Goal: Transaction & Acquisition: Book appointment/travel/reservation

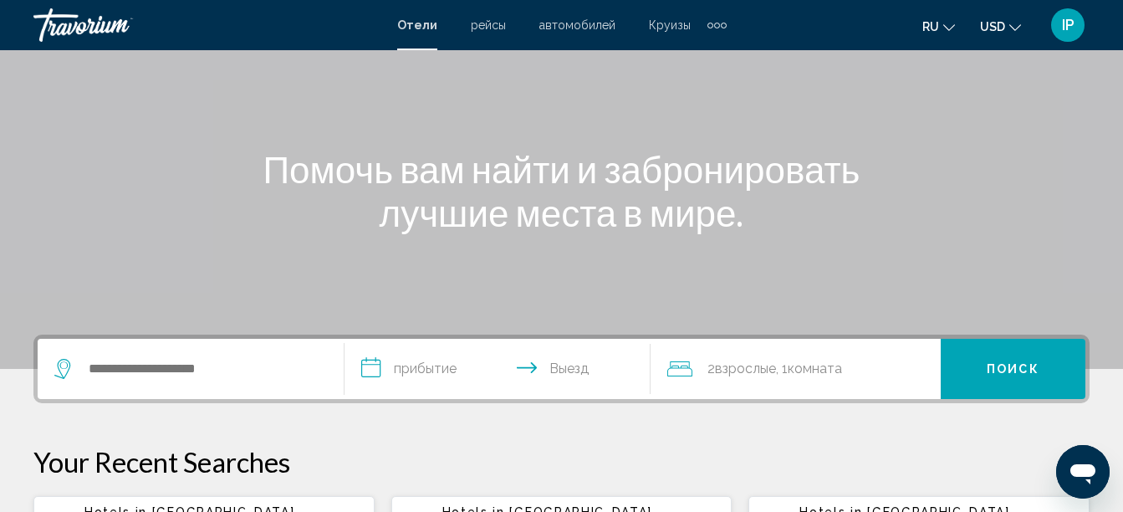
scroll to position [134, 0]
click at [227, 365] on input "Search widget" at bounding box center [203, 367] width 232 height 25
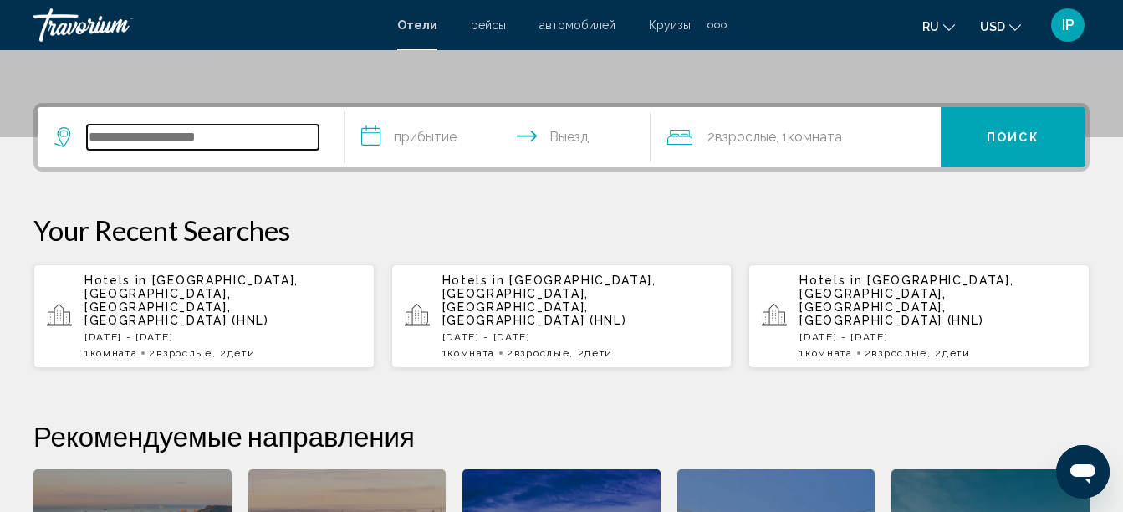
scroll to position [413, 0]
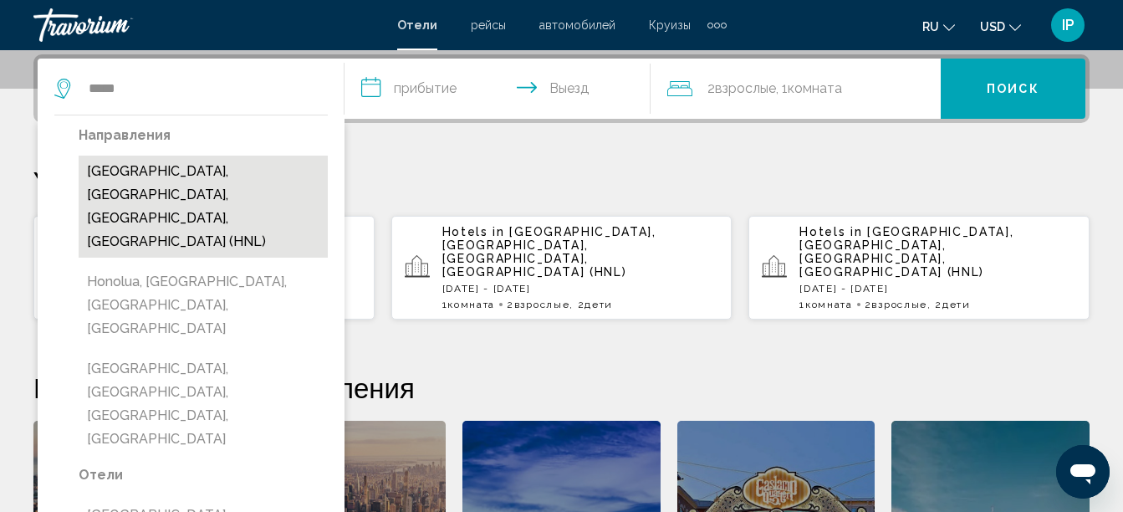
click at [164, 171] on button "[GEOGRAPHIC_DATA], [GEOGRAPHIC_DATA], [GEOGRAPHIC_DATA], [GEOGRAPHIC_DATA] (HNL)" at bounding box center [203, 207] width 249 height 102
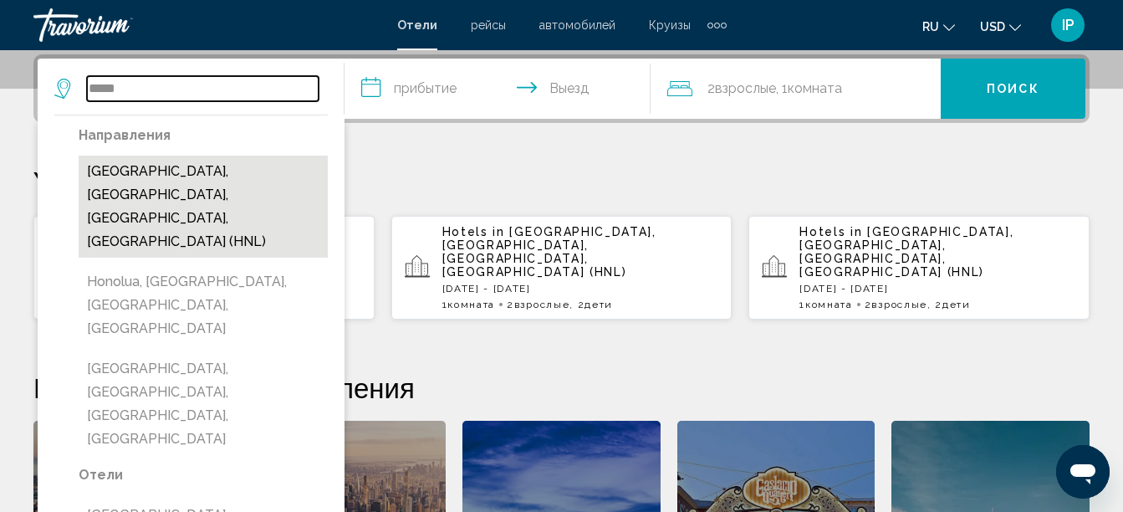
type input "**********"
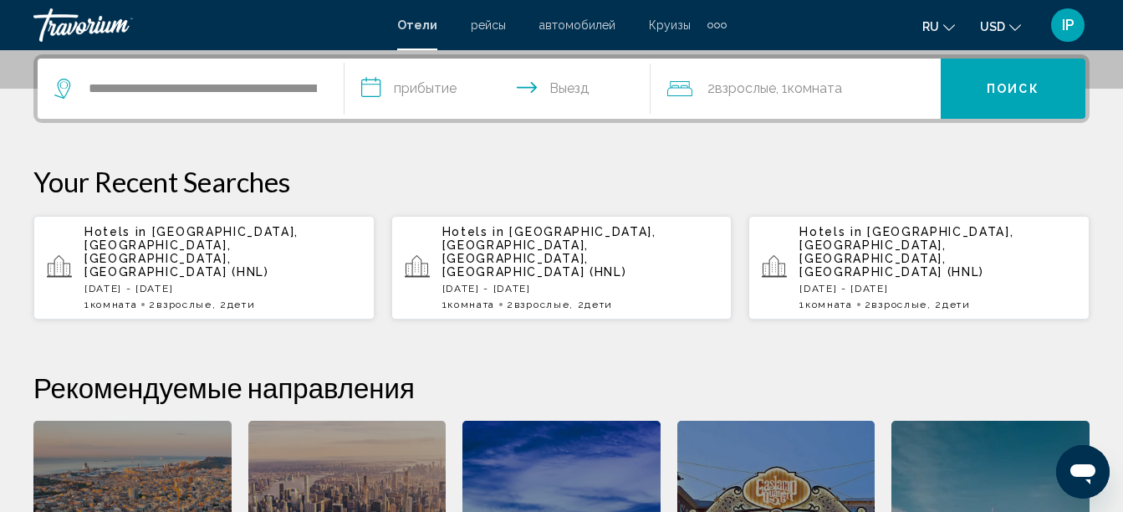
click at [384, 88] on input "**********" at bounding box center [501, 91] width 314 height 65
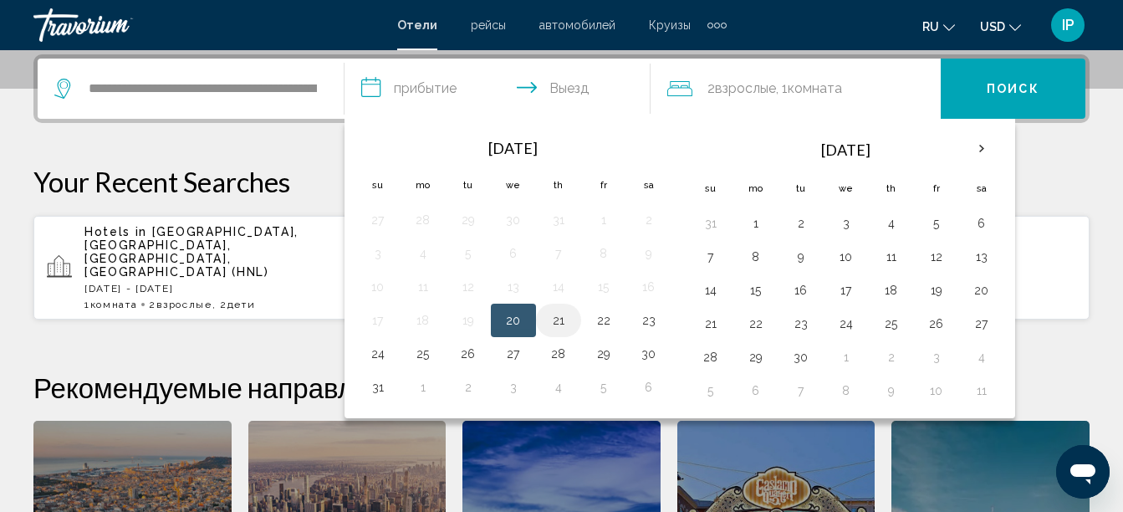
click at [553, 316] on button "21" at bounding box center [558, 319] width 27 height 23
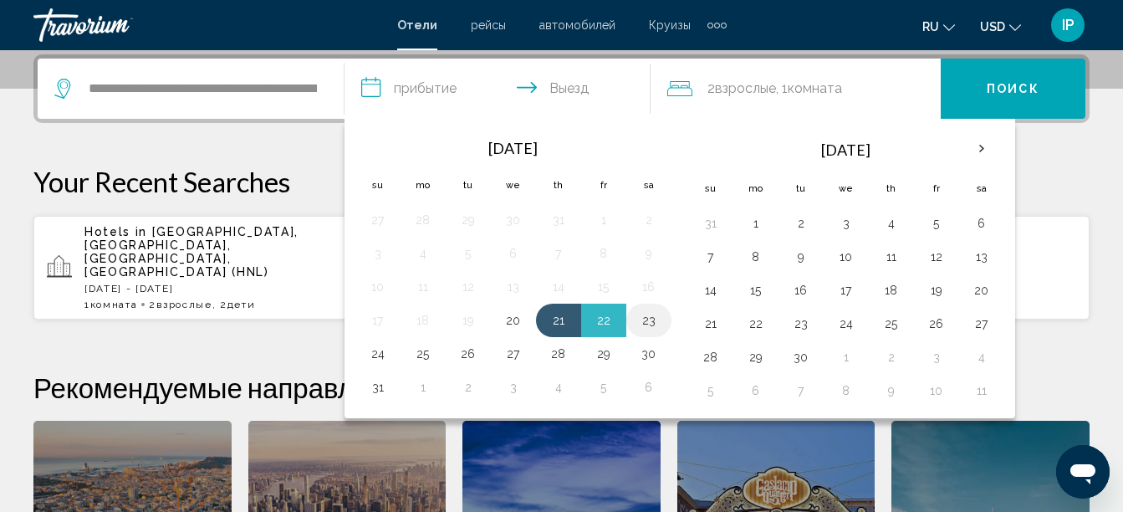
click at [648, 321] on button "23" at bounding box center [648, 319] width 27 height 23
type input "**********"
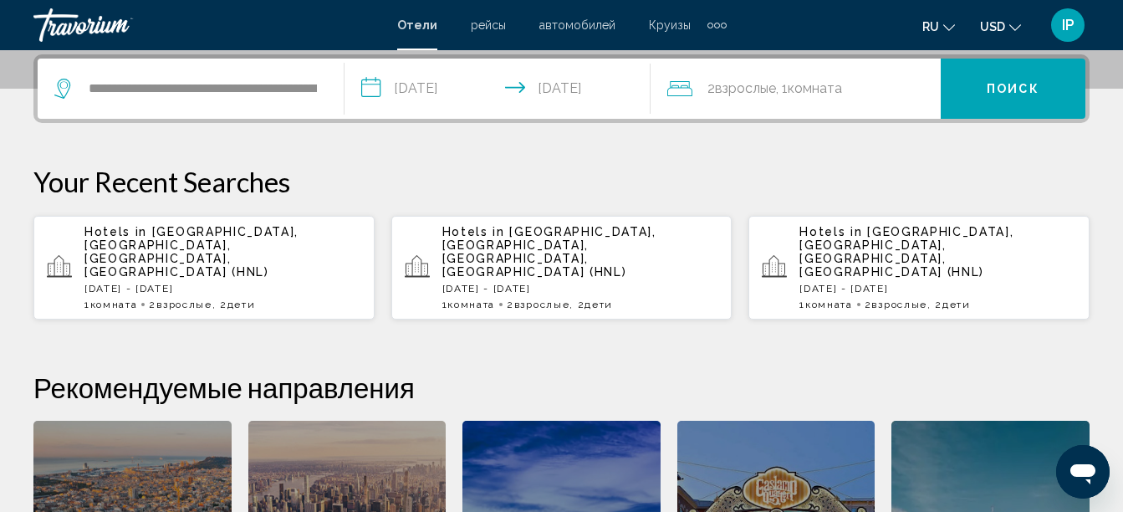
click at [879, 87] on div "2 Взрослый Взрослые , 1 Комната номера" at bounding box center [803, 88] width 273 height 23
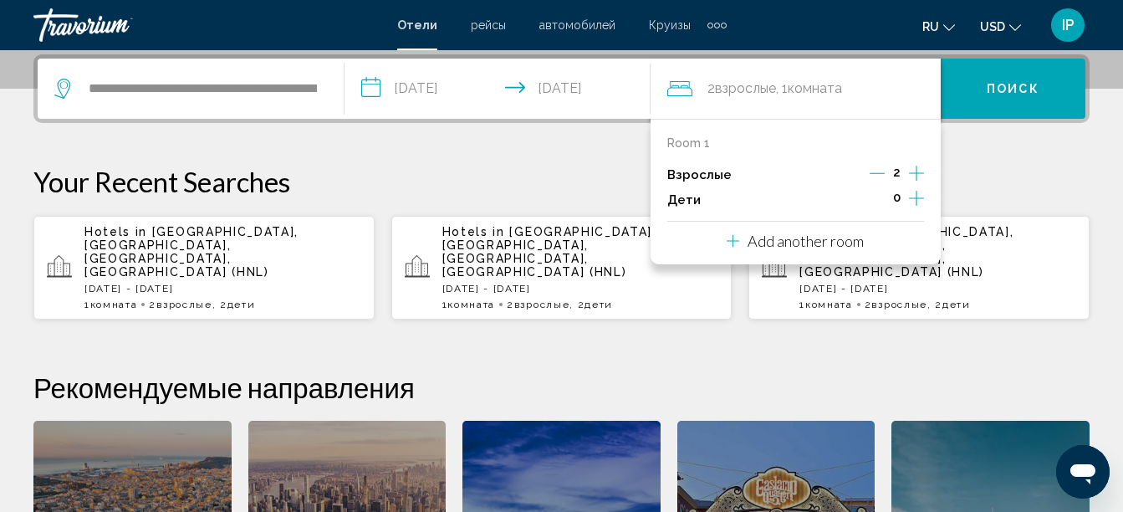
click at [916, 196] on icon "Increment children" at bounding box center [916, 198] width 15 height 15
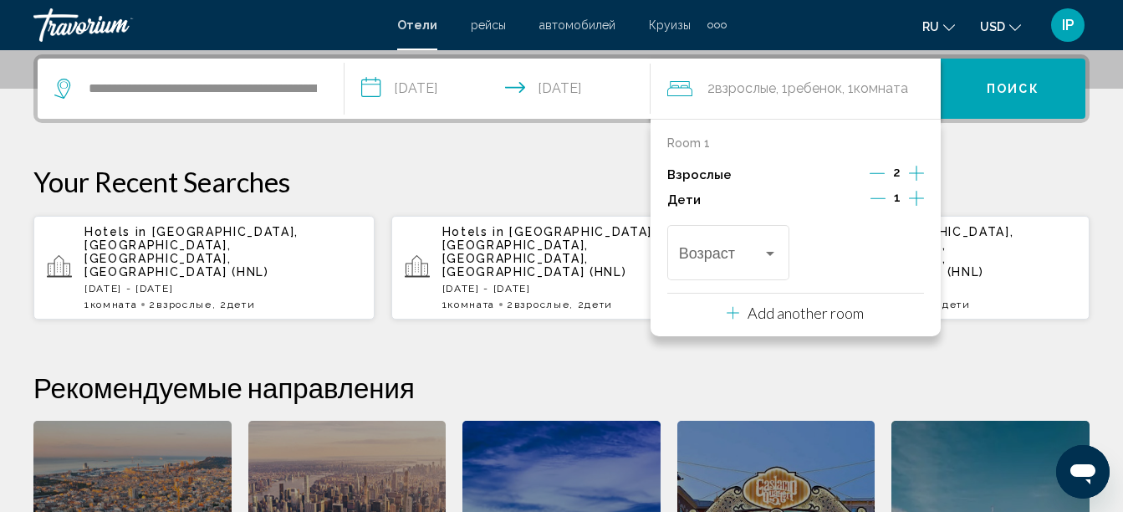
click at [916, 193] on icon "Increment children" at bounding box center [916, 198] width 15 height 15
click at [768, 248] on div "Travelers: 2 adults, 2 children" at bounding box center [769, 253] width 15 height 13
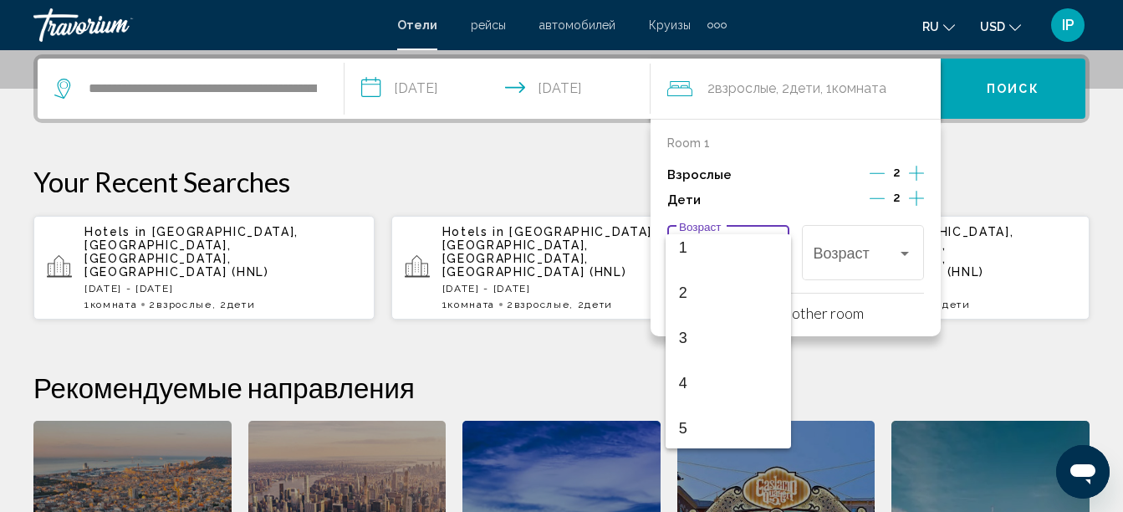
scroll to position [81, 0]
click at [680, 393] on span "5" at bounding box center [728, 401] width 99 height 45
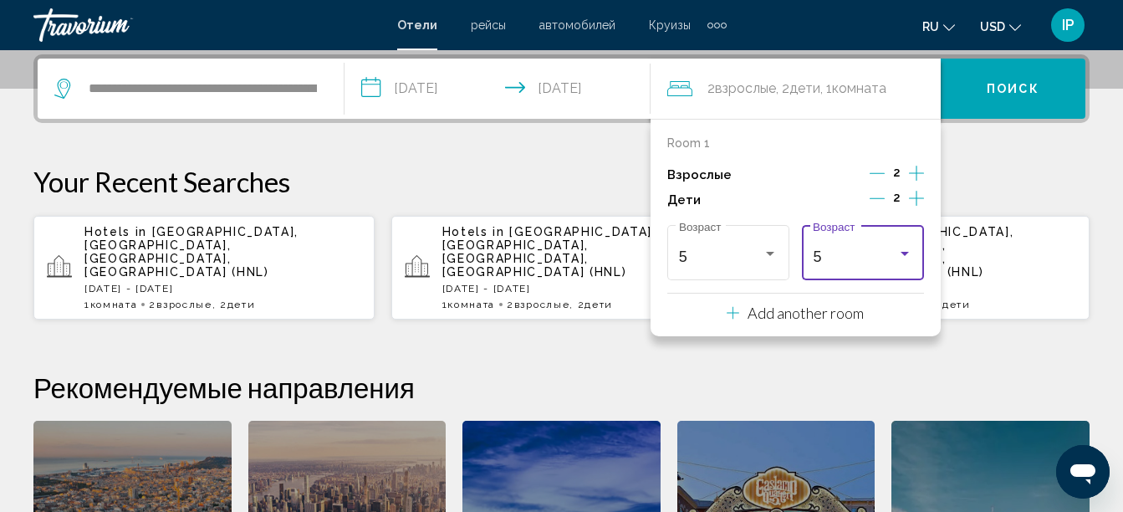
click at [871, 260] on div "5" at bounding box center [855, 256] width 84 height 17
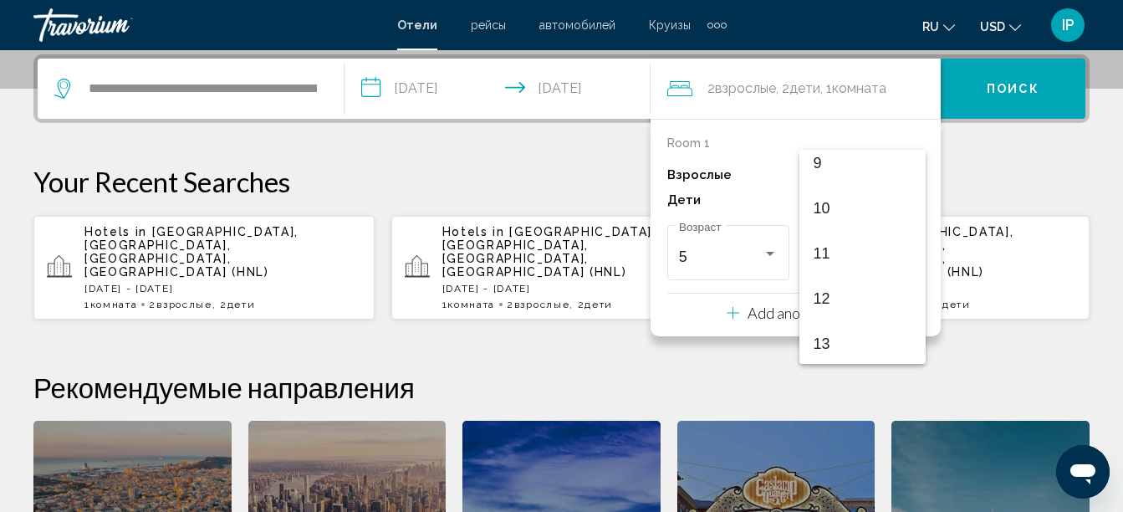
scroll to position [420, 0]
click at [837, 261] on span "11" at bounding box center [862, 249] width 99 height 45
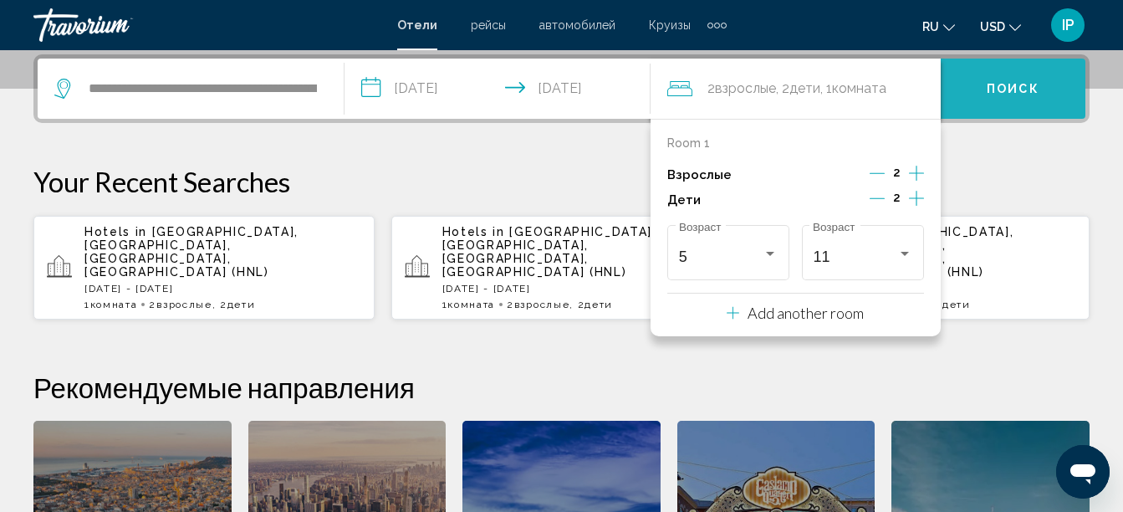
click at [1006, 84] on span "Поиск" at bounding box center [1013, 89] width 53 height 13
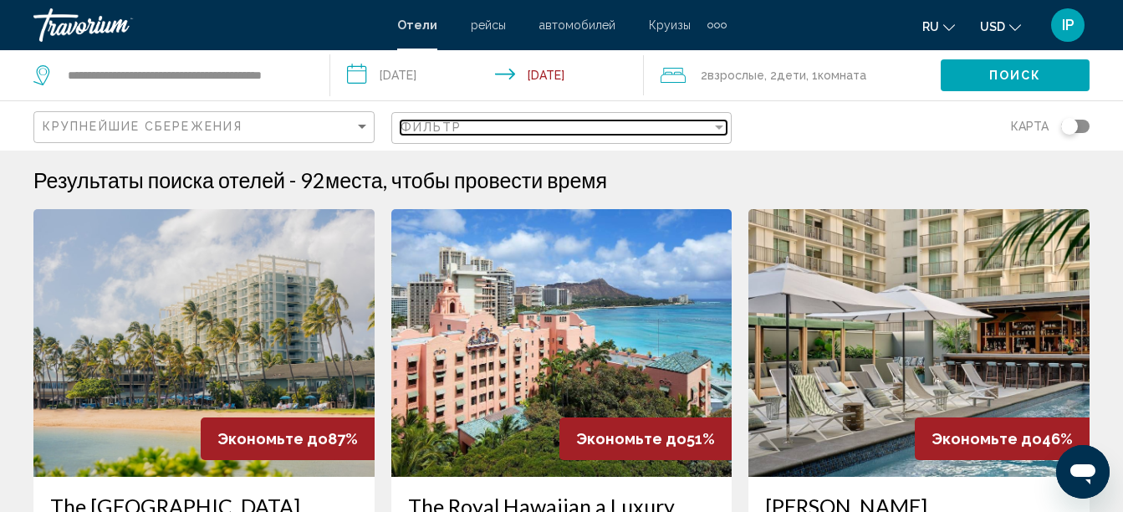
click at [694, 130] on div "Фильтр" at bounding box center [556, 126] width 312 height 13
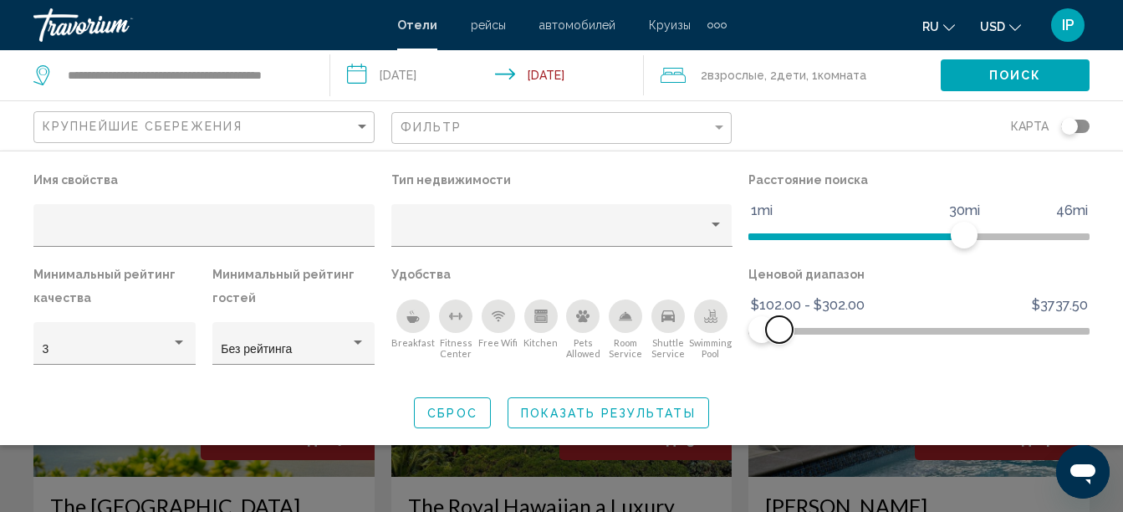
drag, startPoint x: 1072, startPoint y: 333, endPoint x: 779, endPoint y: 368, distance: 294.7
click at [779, 368] on div "Ценовой диапазон $102.00 $3737.50 $102.00 $302.00 $102.00 - $302.00" at bounding box center [919, 322] width 358 height 118
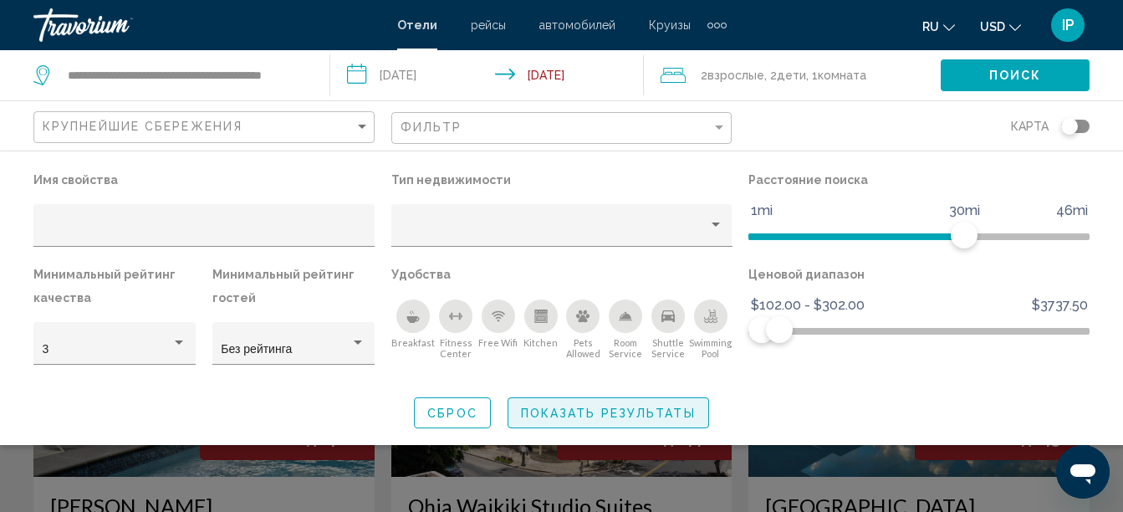
click at [688, 421] on button "Показать результаты" at bounding box center [607, 412] width 201 height 31
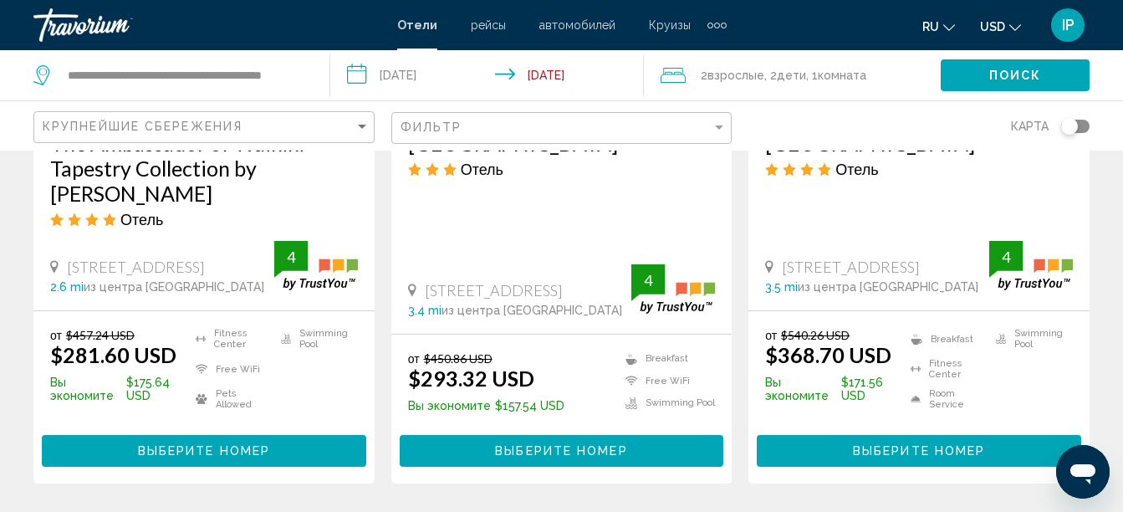
scroll to position [989, 0]
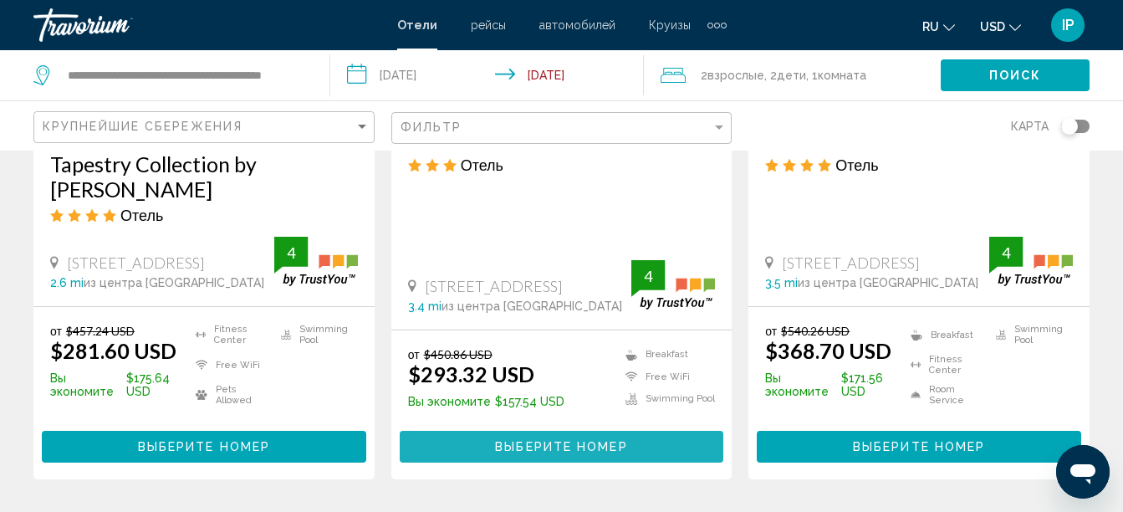
click at [500, 441] on span "Выберите номер" at bounding box center [561, 447] width 132 height 13
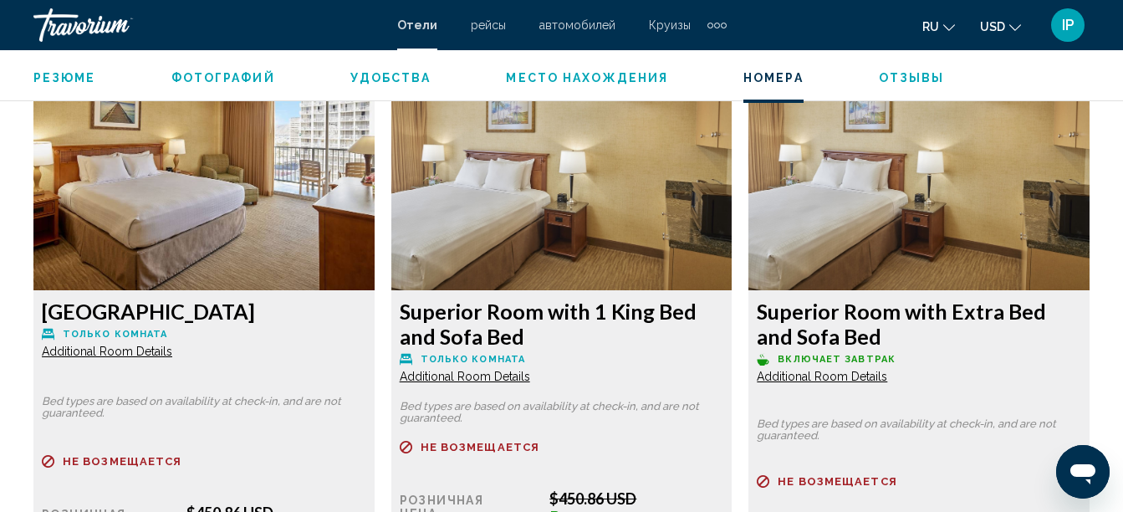
scroll to position [2580, 0]
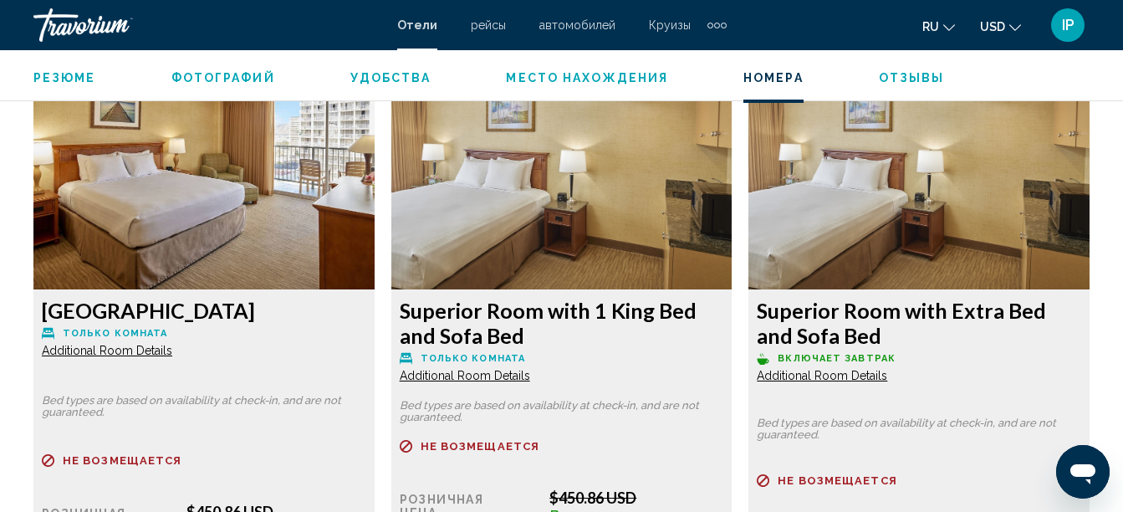
click at [375, 212] on img "Main content" at bounding box center [203, 184] width 341 height 209
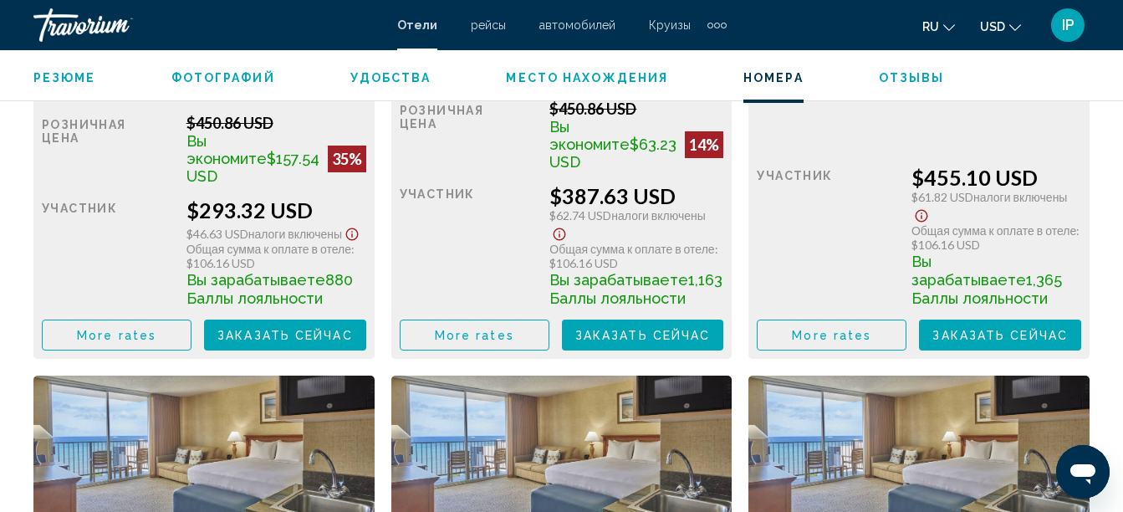
scroll to position [2973, 0]
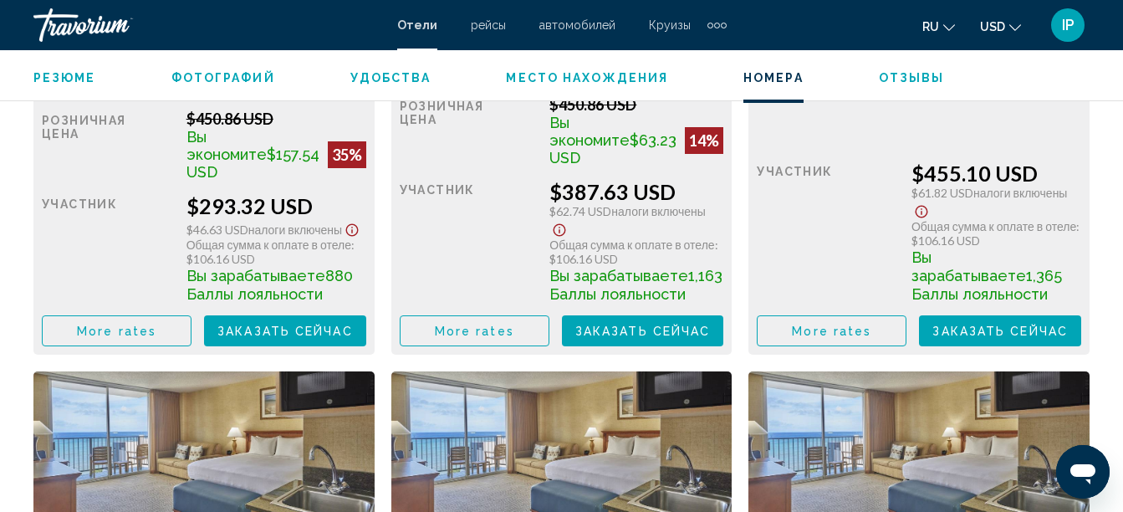
click at [366, 343] on button "Заказать сейчас Больше недоступно" at bounding box center [285, 330] width 162 height 31
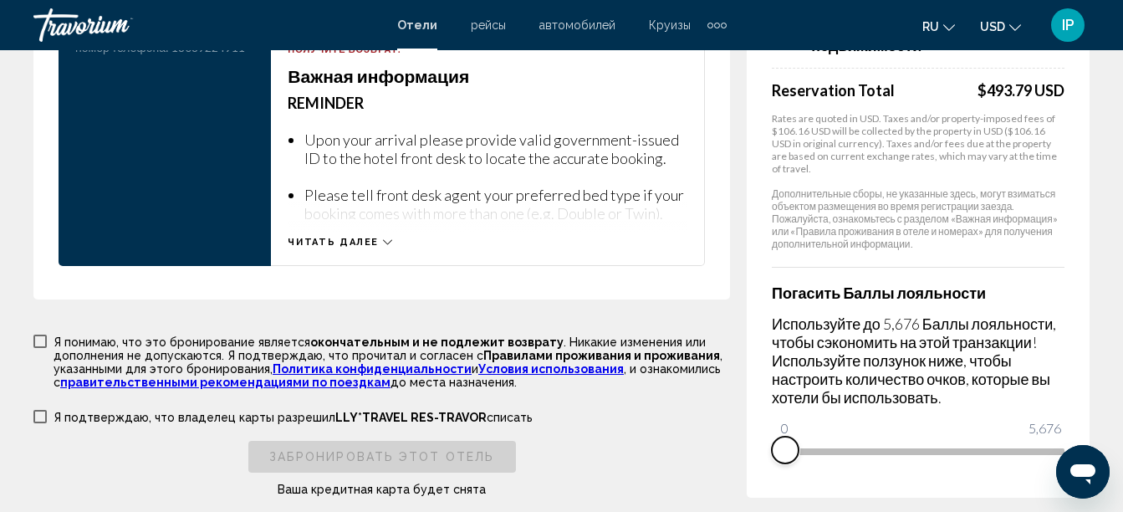
scroll to position [2617, 0]
